Goal: Entertainment & Leisure: Consume media (video, audio)

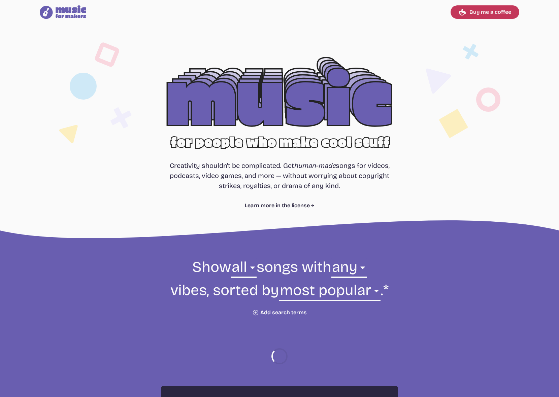
select select "most popular"
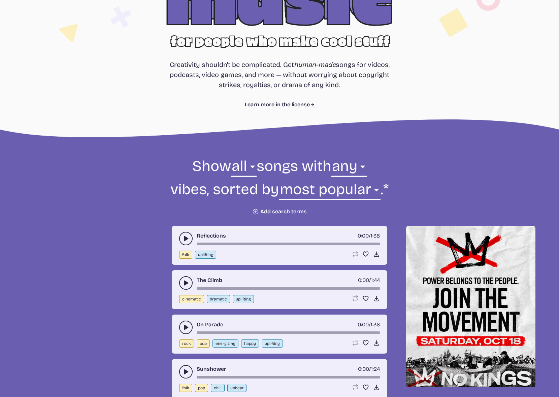
scroll to position [202, 0]
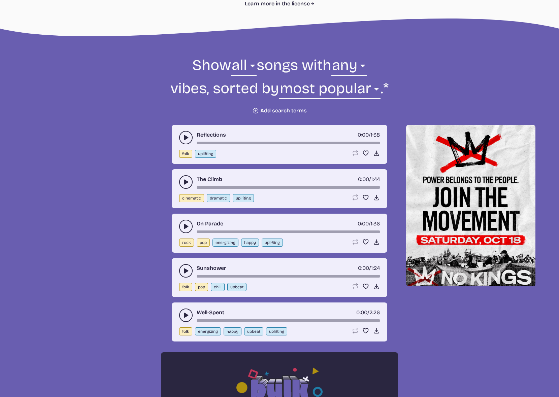
click at [184, 232] on button "play-pause toggle" at bounding box center [185, 226] width 13 height 13
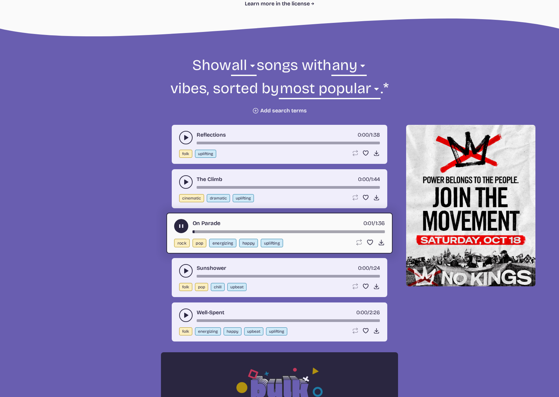
click at [185, 269] on use "play-pause toggle" at bounding box center [185, 270] width 7 height 7
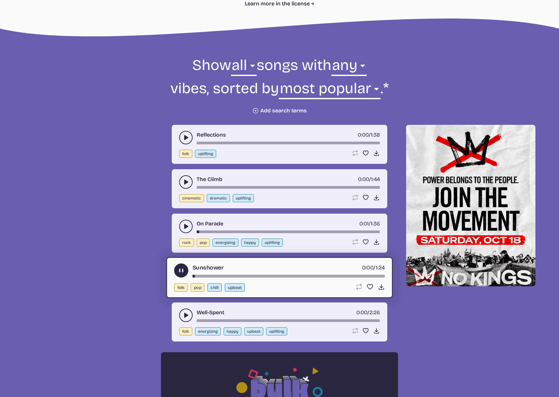
click at [184, 309] on button "play-pause toggle" at bounding box center [185, 315] width 13 height 13
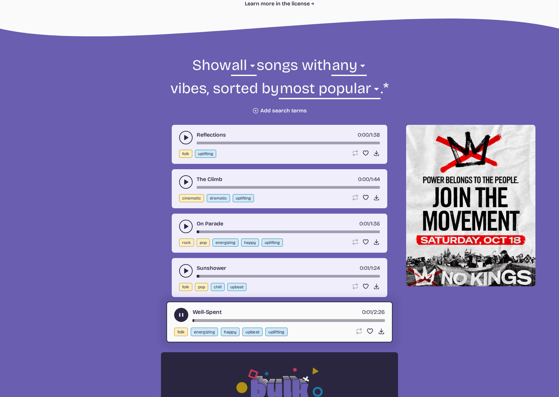
click at [189, 184] on button "play-pause toggle" at bounding box center [185, 181] width 13 height 13
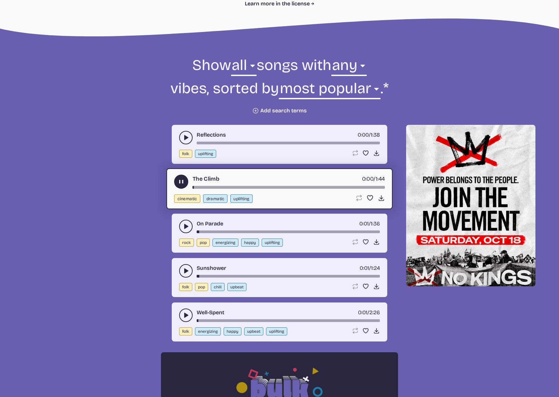
click at [184, 138] on use "play-pause toggle" at bounding box center [185, 137] width 7 height 7
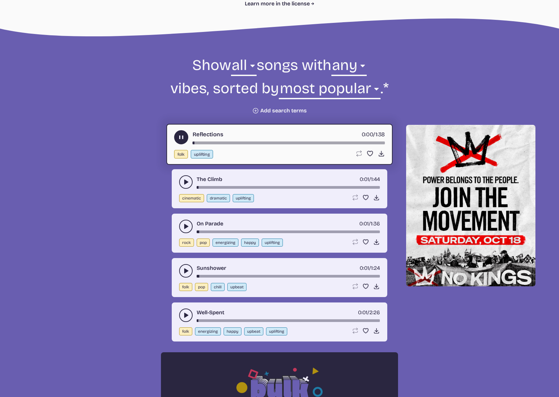
click at [184, 138] on icon "play-pause toggle" at bounding box center [181, 137] width 7 height 7
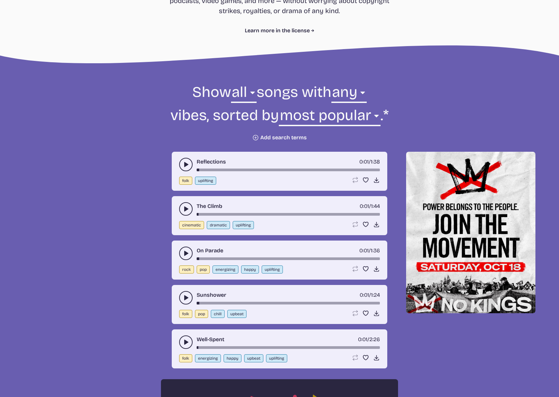
scroll to position [236, 0]
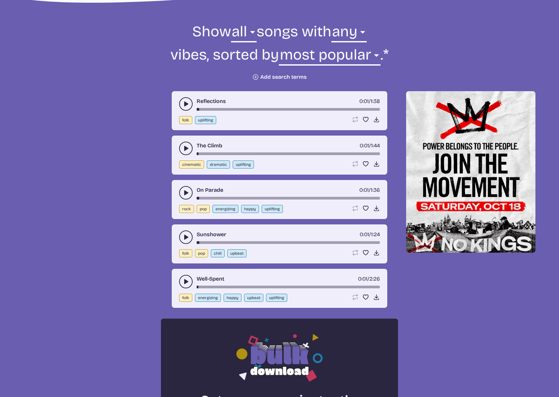
click at [288, 79] on button "Plus icon Add search terms" at bounding box center [279, 77] width 55 height 7
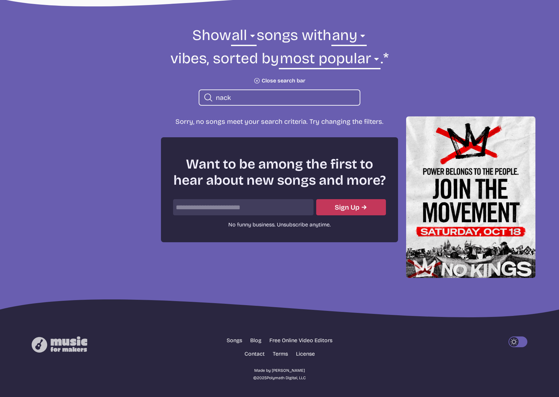
scroll to position [232, 0]
type input "n"
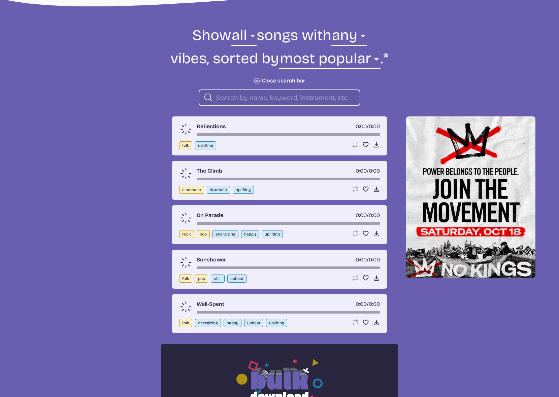
scroll to position [236, 0]
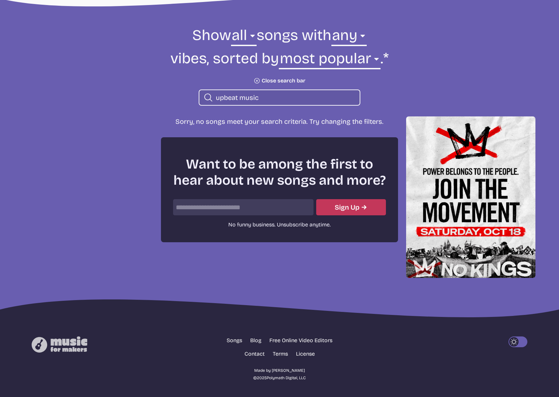
scroll to position [232, 0]
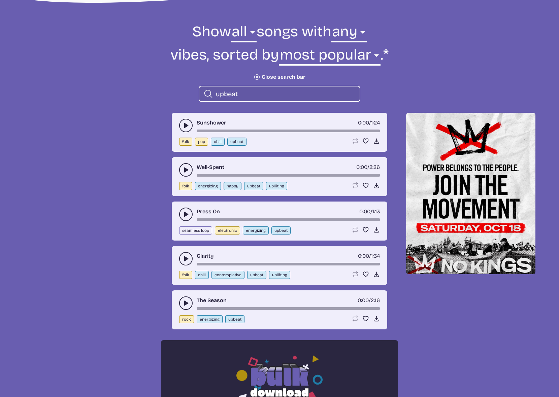
type input "upbeat"
click at [185, 121] on button "play-pause toggle" at bounding box center [185, 125] width 13 height 13
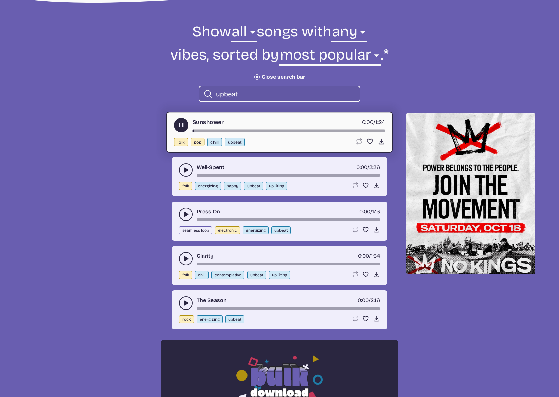
click at [182, 168] on icon "play-pause toggle" at bounding box center [185, 170] width 7 height 7
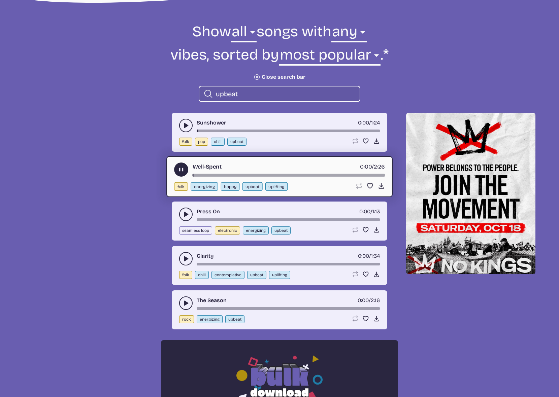
click at [183, 220] on button "play-pause toggle" at bounding box center [185, 214] width 13 height 13
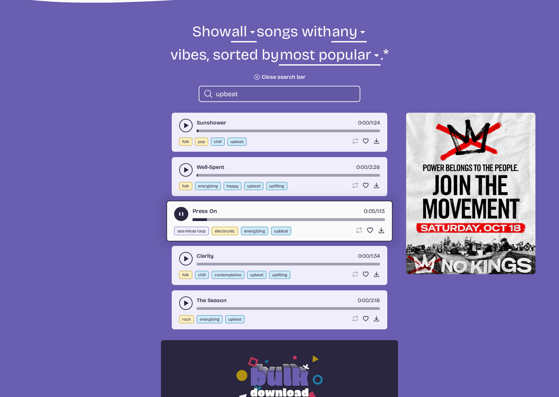
click at [181, 213] on use "play-pause toggle" at bounding box center [181, 214] width 7 height 7
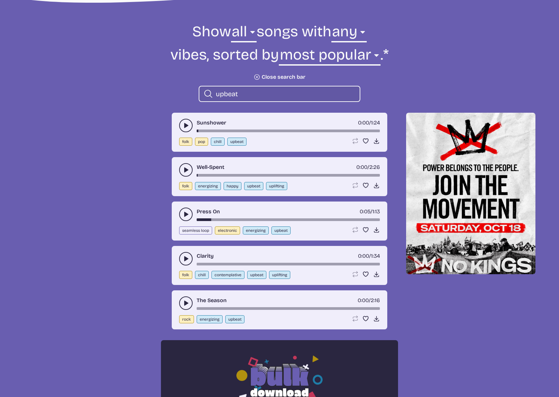
click at [181, 258] on button "play-pause toggle" at bounding box center [185, 258] width 13 height 13
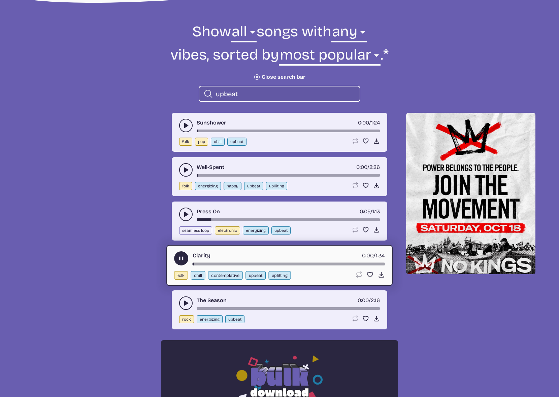
click at [184, 297] on button "play-pause toggle" at bounding box center [185, 302] width 13 height 13
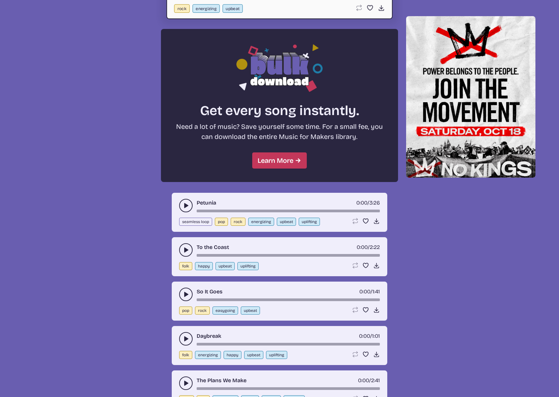
scroll to position [572, 0]
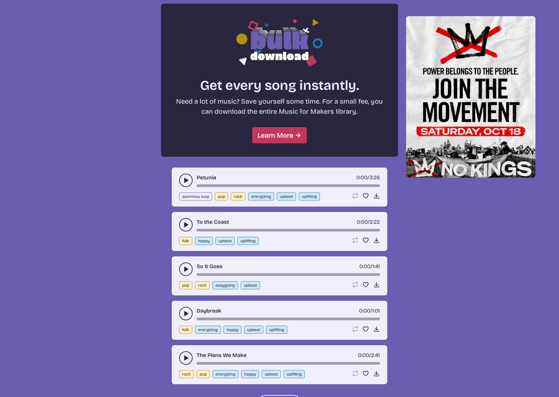
click at [183, 274] on button "play-pause toggle" at bounding box center [185, 268] width 13 height 13
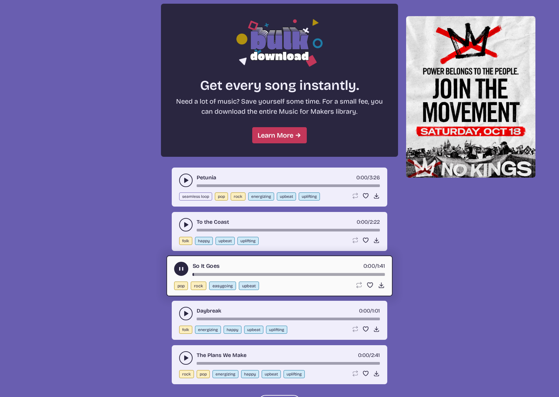
click at [185, 312] on use "play-pause toggle" at bounding box center [185, 313] width 7 height 7
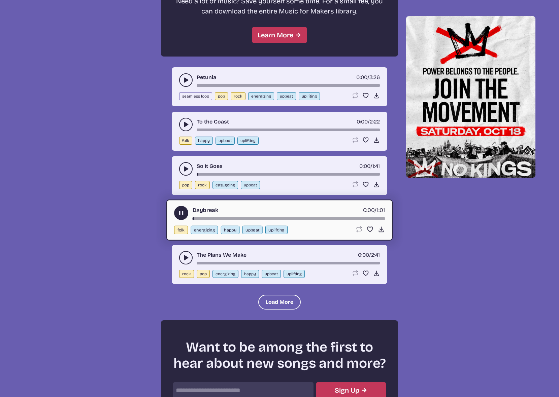
scroll to position [673, 0]
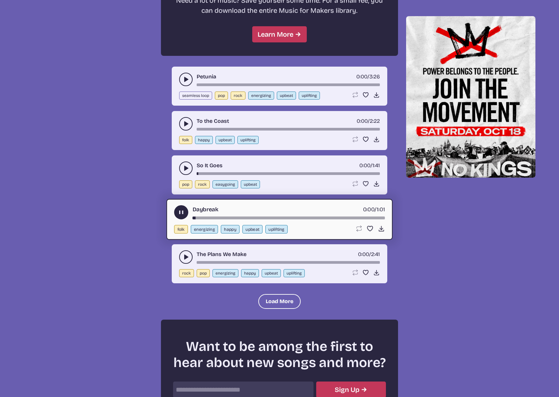
click at [182, 254] on button "play-pause toggle" at bounding box center [185, 256] width 13 height 13
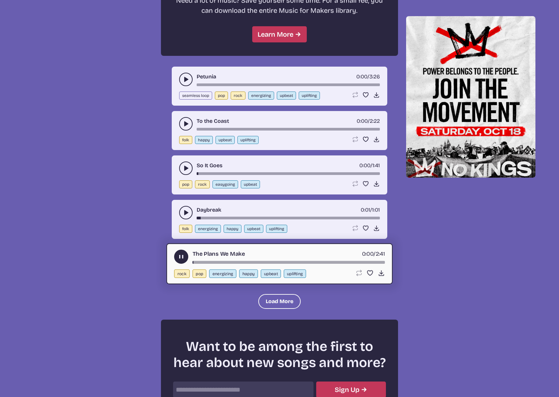
click at [187, 262] on div "The Plans We Make 0:00 / 2:41" at bounding box center [279, 257] width 211 height 14
click at [181, 258] on icon "play-pause toggle" at bounding box center [181, 256] width 7 height 7
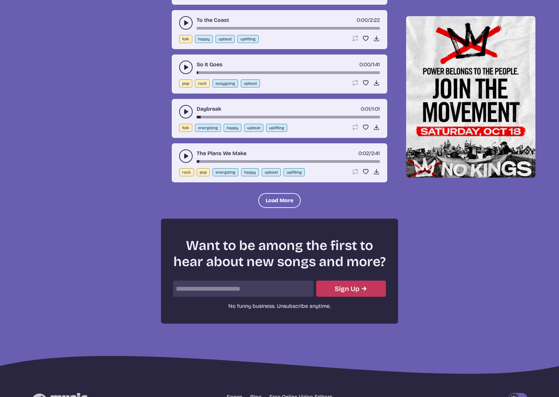
scroll to position [830, 0]
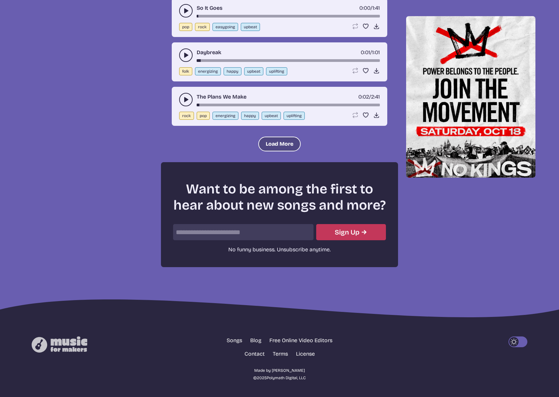
click at [291, 145] on button "Load More" at bounding box center [279, 144] width 42 height 15
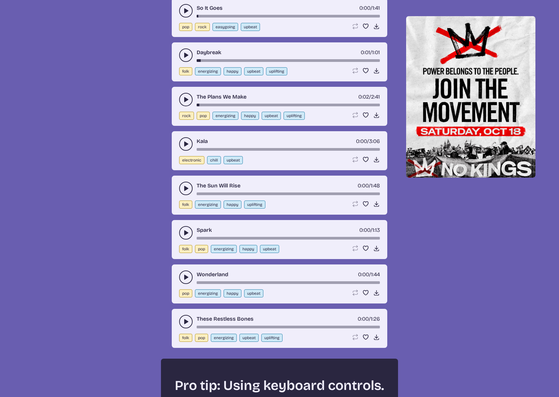
click at [189, 145] on button "play-pause toggle" at bounding box center [185, 143] width 13 height 13
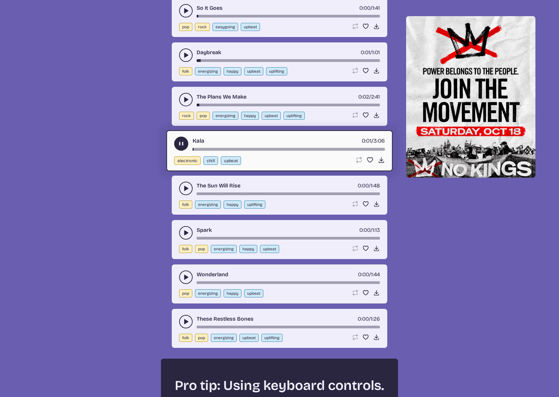
click at [184, 186] on icon "play-pause toggle" at bounding box center [185, 188] width 7 height 7
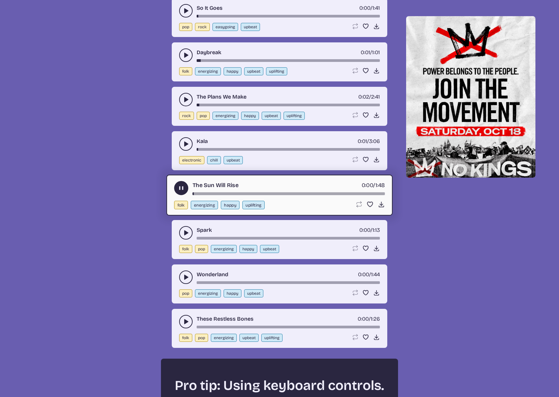
click at [186, 229] on icon "play-pause toggle" at bounding box center [185, 232] width 7 height 7
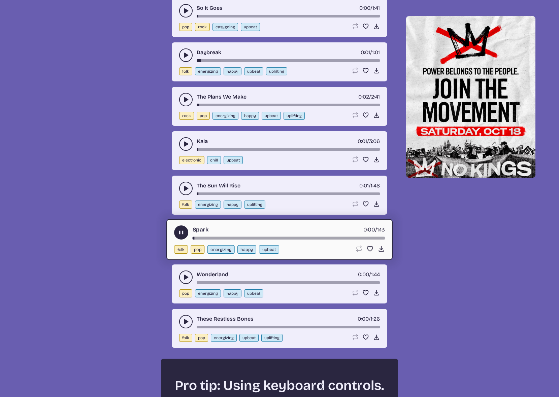
click at [187, 280] on icon "play-pause toggle" at bounding box center [185, 277] width 7 height 7
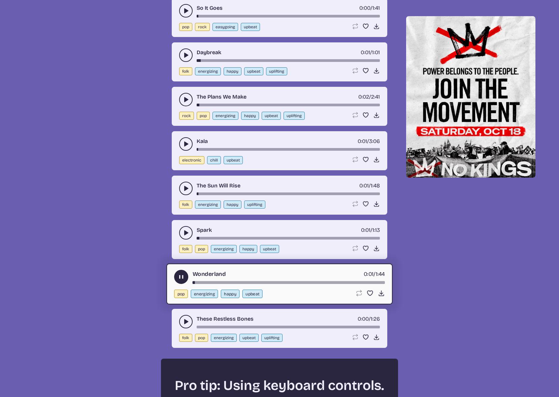
click at [185, 323] on use "play-pause toggle" at bounding box center [185, 321] width 7 height 7
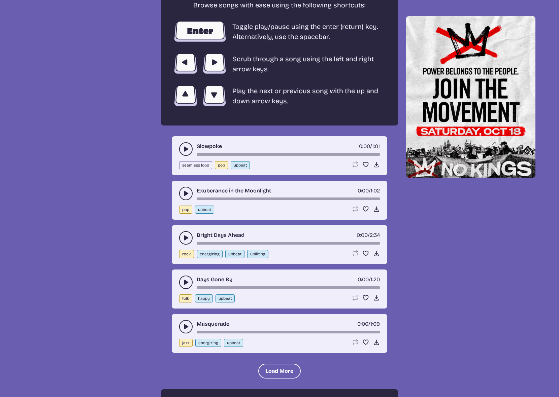
scroll to position [1301, 0]
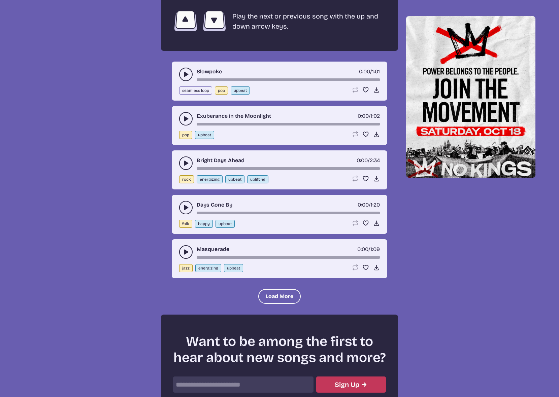
click at [183, 118] on icon "play-pause toggle" at bounding box center [185, 118] width 7 height 7
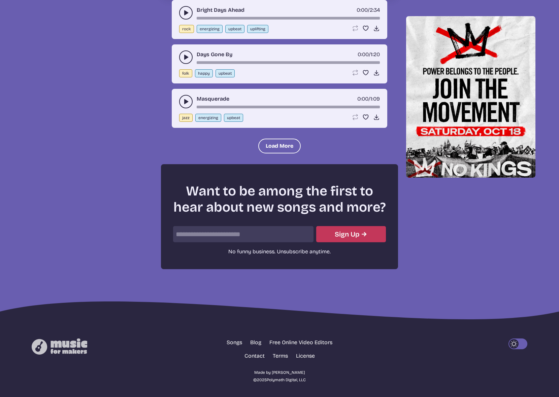
scroll to position [1454, 0]
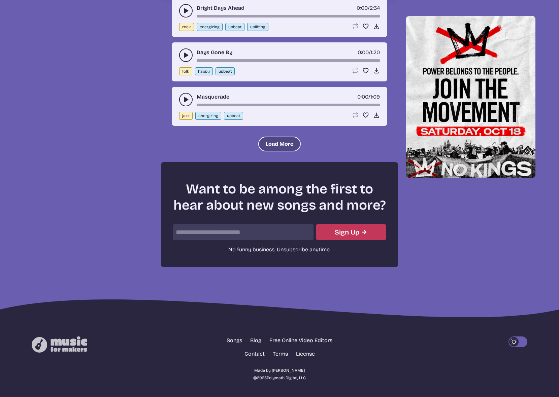
click at [262, 140] on button "Load More" at bounding box center [279, 144] width 42 height 15
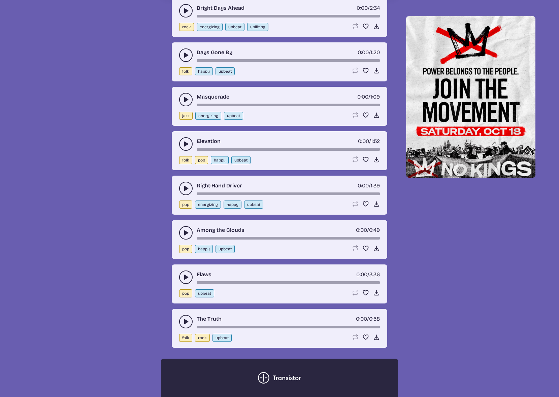
click at [180, 188] on button "play-pause toggle" at bounding box center [185, 188] width 13 height 13
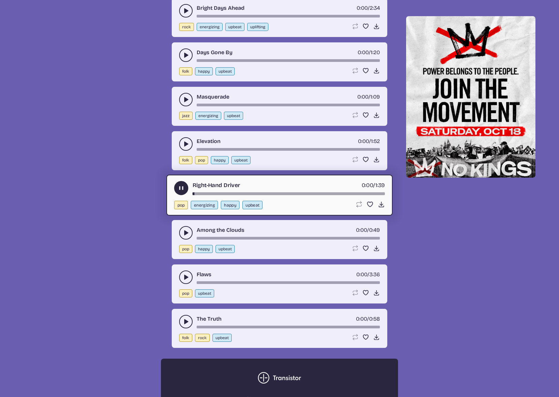
click at [184, 230] on icon "play-pause toggle" at bounding box center [185, 232] width 7 height 7
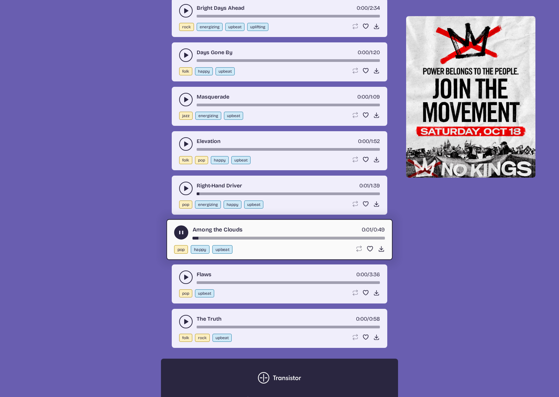
click at [186, 278] on use "play-pause toggle" at bounding box center [185, 277] width 7 height 7
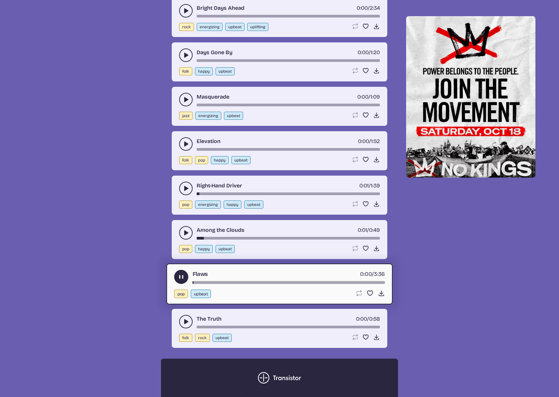
click at [183, 323] on icon "play-pause toggle" at bounding box center [185, 321] width 7 height 7
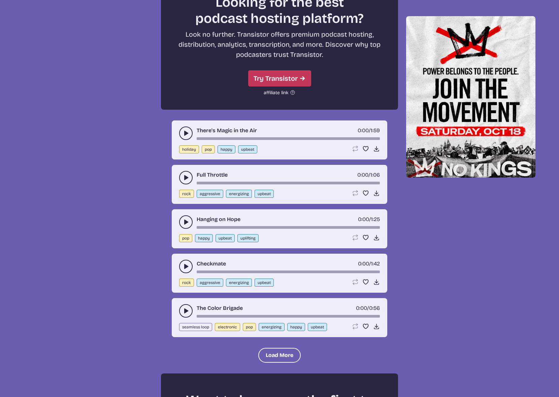
scroll to position [1858, 0]
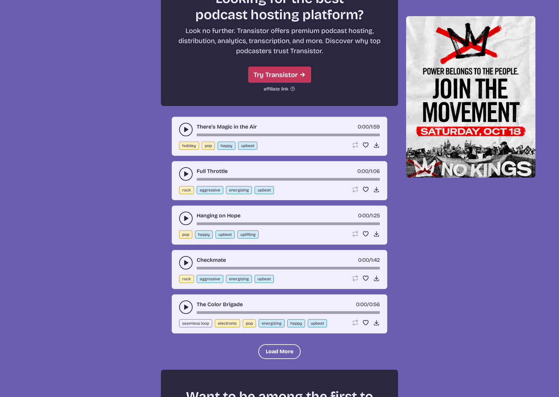
click at [188, 127] on icon "play-pause toggle" at bounding box center [185, 129] width 7 height 7
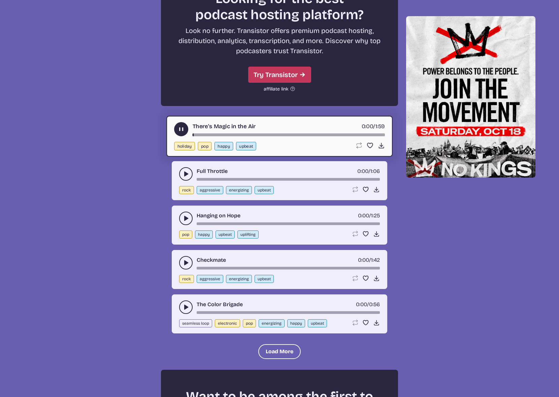
click at [189, 170] on button "play-pause toggle" at bounding box center [185, 173] width 13 height 13
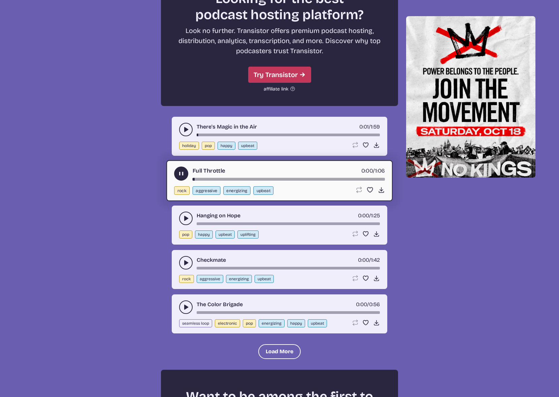
click at [188, 219] on icon "play-pause toggle" at bounding box center [185, 218] width 7 height 7
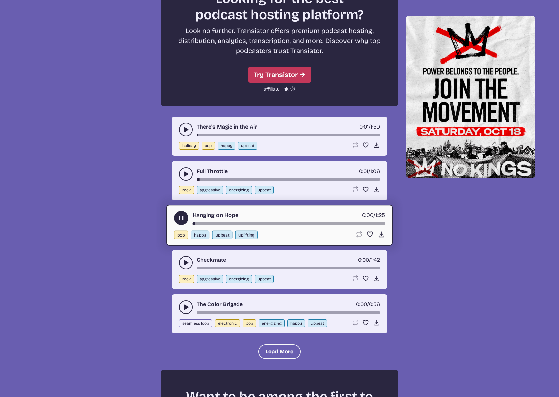
click at [182, 263] on icon "play-pause toggle" at bounding box center [185, 262] width 7 height 7
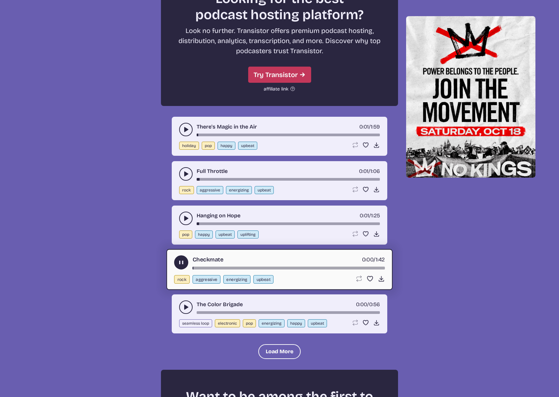
click at [183, 304] on icon "play-pause toggle" at bounding box center [185, 307] width 7 height 7
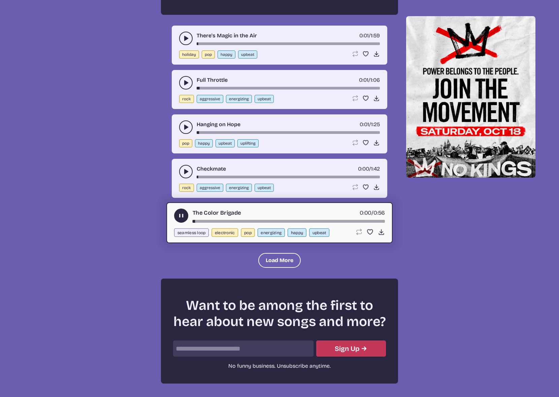
scroll to position [1959, 0]
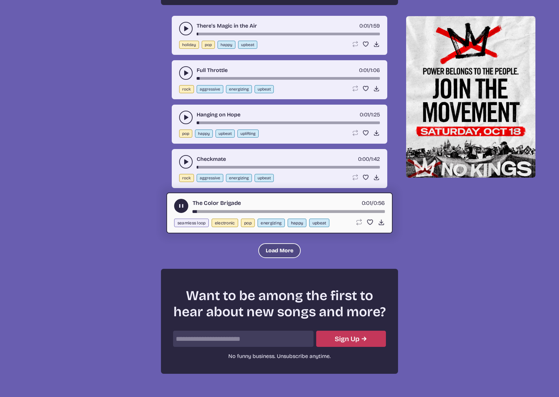
click at [281, 252] on button "Load More" at bounding box center [279, 250] width 42 height 15
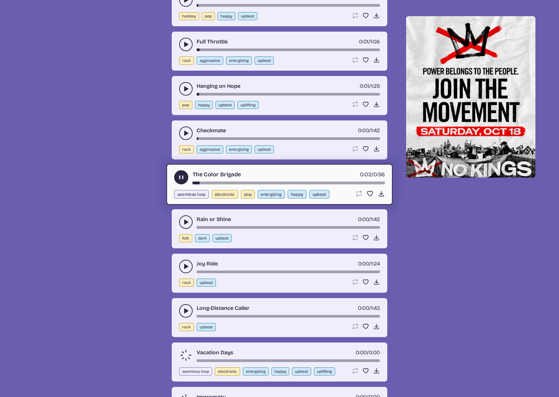
scroll to position [2026, 0]
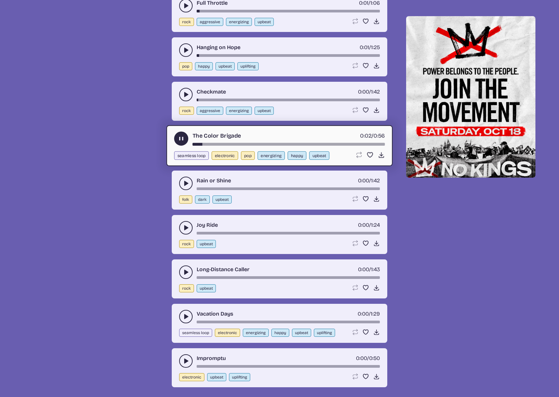
click at [183, 229] on icon "play-pause toggle" at bounding box center [185, 227] width 7 height 7
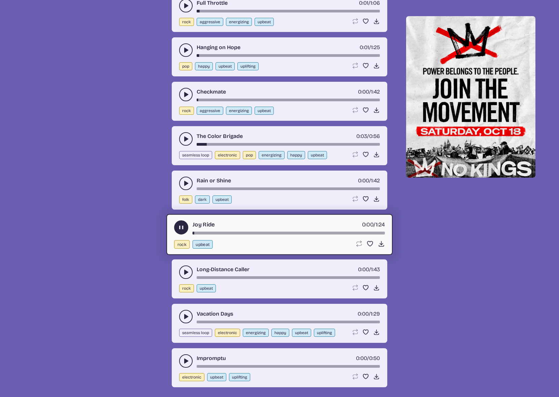
click at [188, 276] on button "play-pause toggle" at bounding box center [185, 271] width 13 height 13
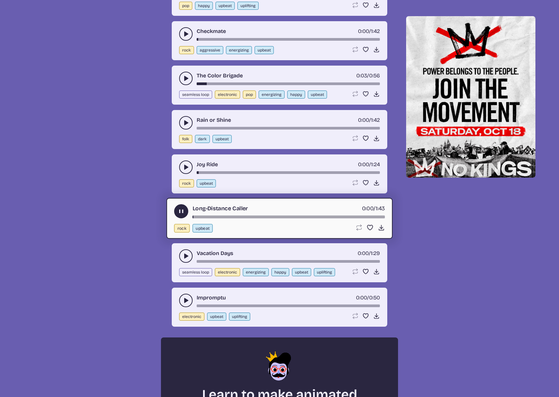
scroll to position [2093, 0]
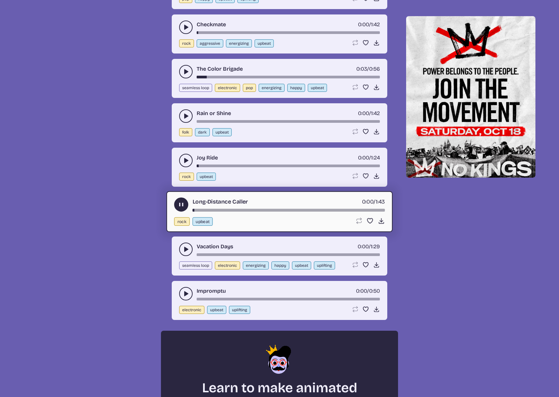
click at [189, 255] on button "play-pause toggle" at bounding box center [185, 249] width 13 height 13
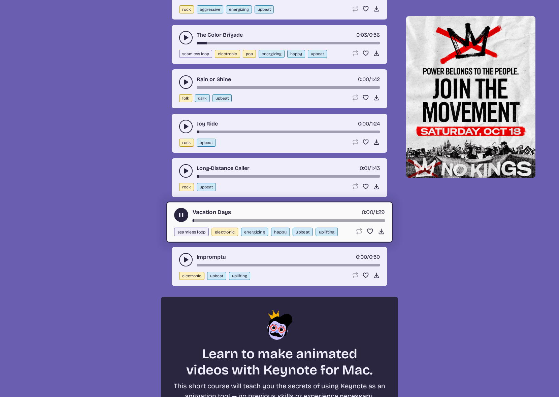
scroll to position [2161, 0]
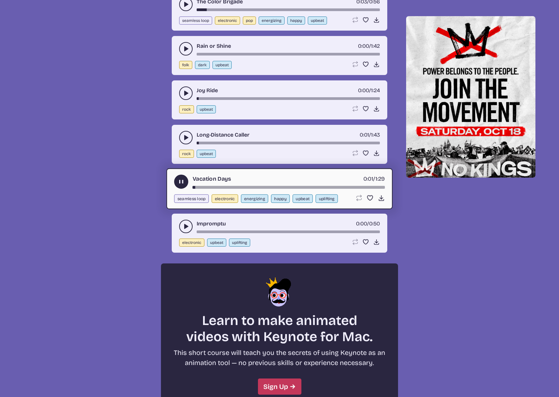
click at [183, 228] on icon "play-pause toggle" at bounding box center [185, 226] width 7 height 7
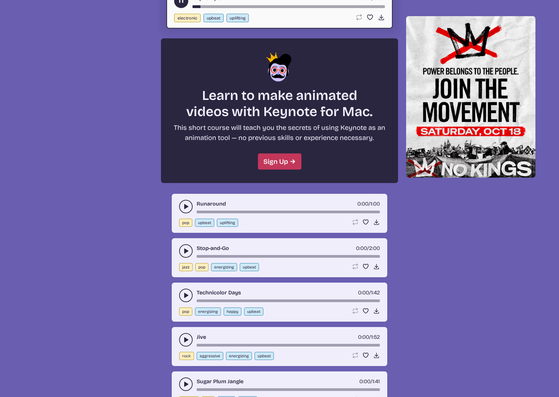
scroll to position [2396, 0]
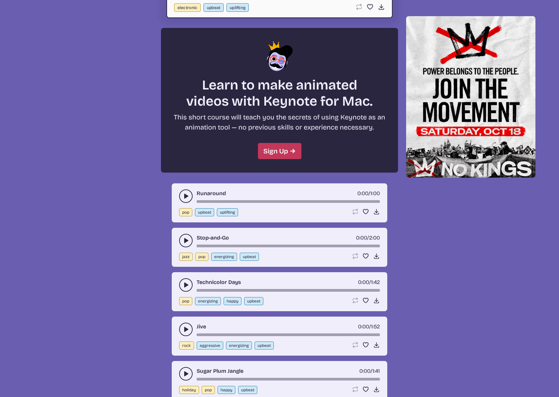
click at [184, 193] on icon "play-pause toggle" at bounding box center [185, 196] width 7 height 7
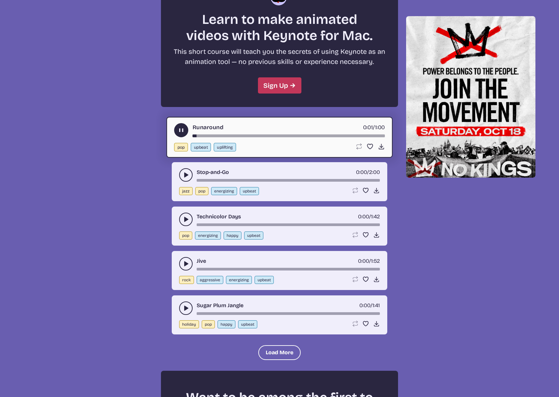
scroll to position [2463, 0]
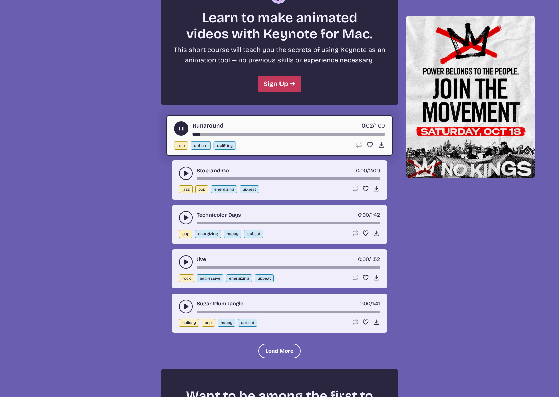
click at [182, 310] on button "play-pause toggle" at bounding box center [185, 306] width 13 height 13
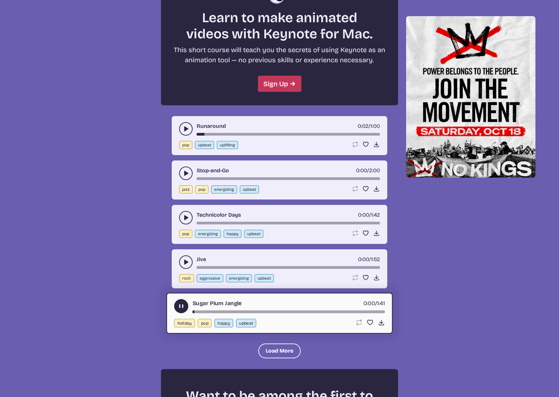
click at [180, 306] on use "play-pause toggle" at bounding box center [181, 305] width 7 height 7
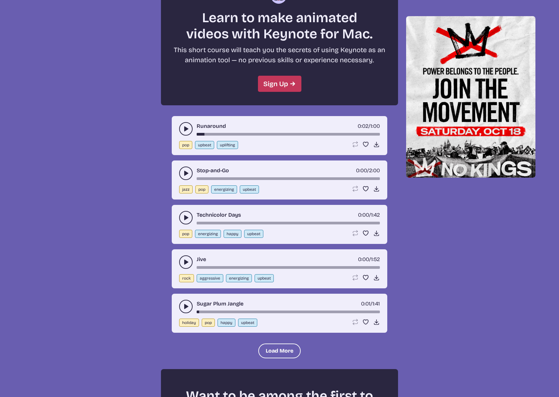
click at [187, 261] on use "play-pause toggle" at bounding box center [185, 262] width 7 height 7
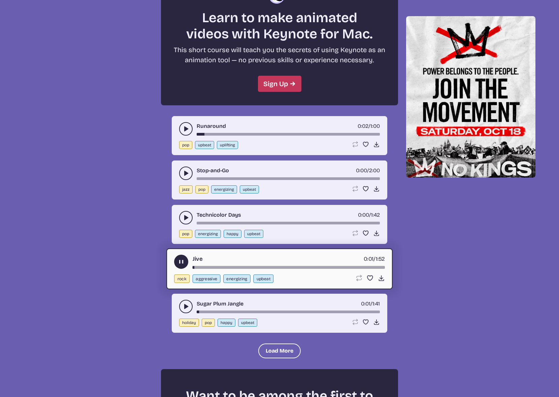
click at [182, 300] on button "play-pause toggle" at bounding box center [185, 306] width 13 height 13
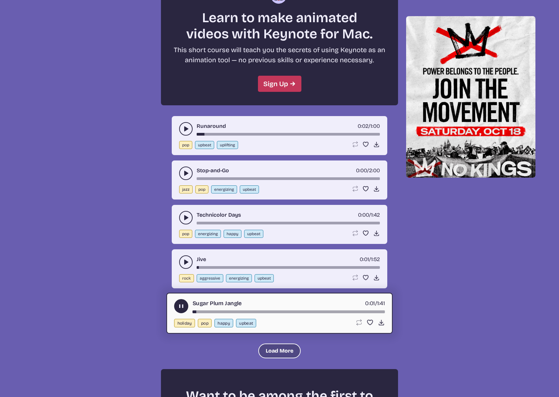
click at [270, 352] on button "Load More" at bounding box center [279, 351] width 42 height 15
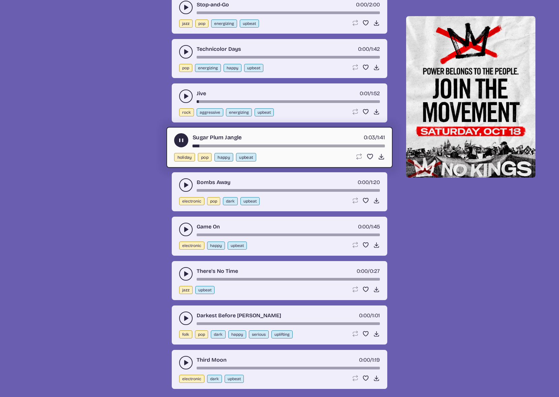
scroll to position [2632, 0]
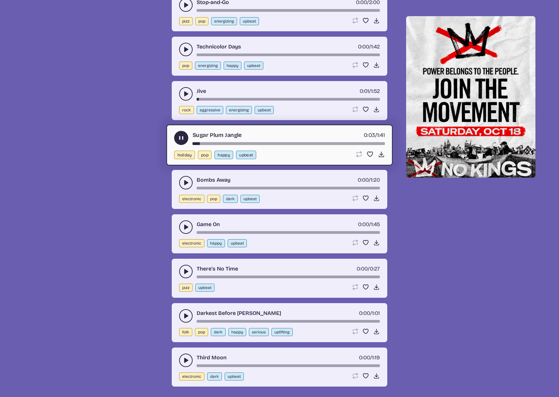
click at [187, 221] on button "play-pause toggle" at bounding box center [185, 226] width 13 height 13
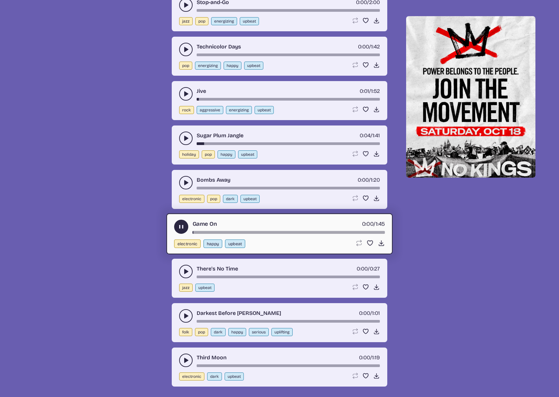
click at [184, 273] on icon "play-pause toggle" at bounding box center [185, 271] width 7 height 7
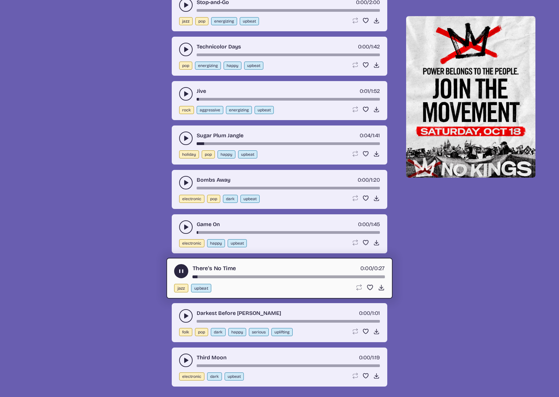
click at [184, 312] on button "play-pause toggle" at bounding box center [185, 315] width 13 height 13
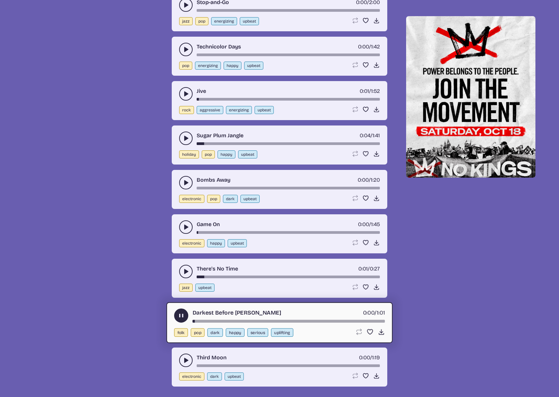
click at [182, 356] on button "play-pause toggle" at bounding box center [185, 360] width 13 height 13
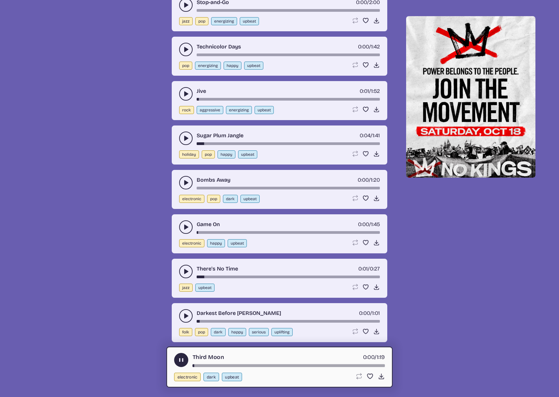
click at [186, 270] on use "play-pause toggle" at bounding box center [185, 271] width 7 height 7
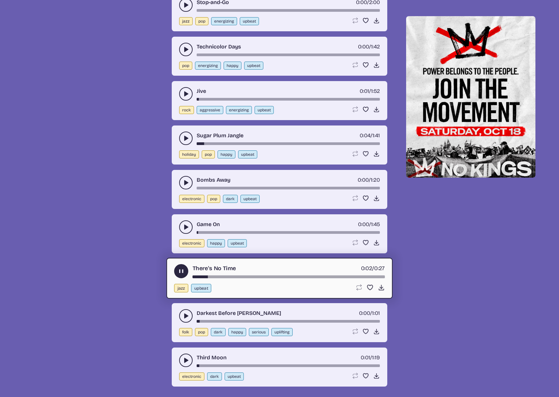
click at [185, 229] on icon "play-pause toggle" at bounding box center [185, 227] width 7 height 7
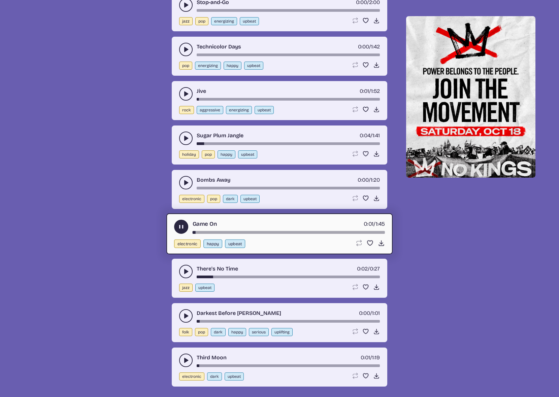
click at [183, 180] on icon "play-pause toggle" at bounding box center [185, 182] width 7 height 7
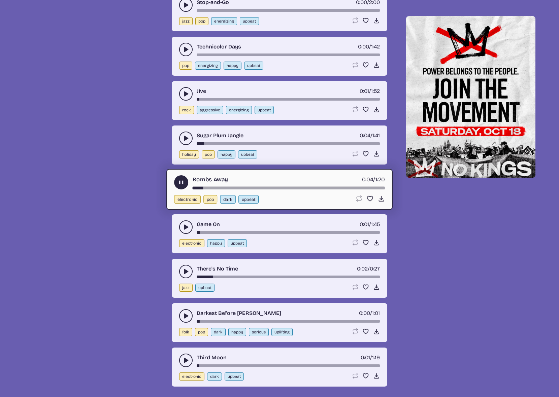
click at [179, 180] on use "play-pause toggle" at bounding box center [181, 182] width 7 height 7
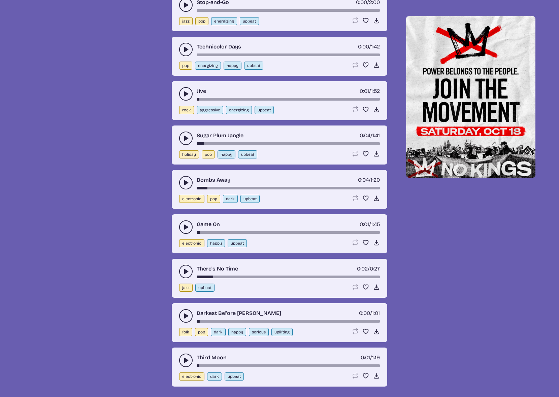
drag, startPoint x: 401, startPoint y: 23, endPoint x: 389, endPoint y: 16, distance: 13.7
